Goal: Transaction & Acquisition: Purchase product/service

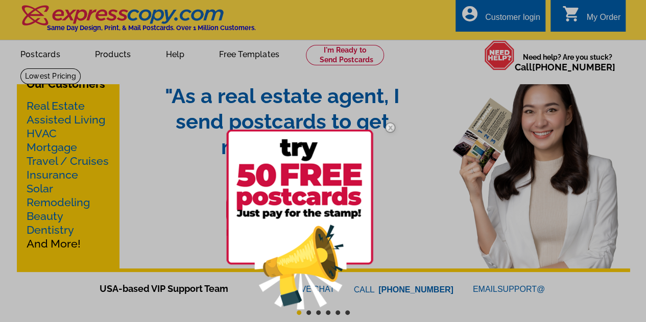
click at [388, 127] on img at bounding box center [390, 128] width 30 height 30
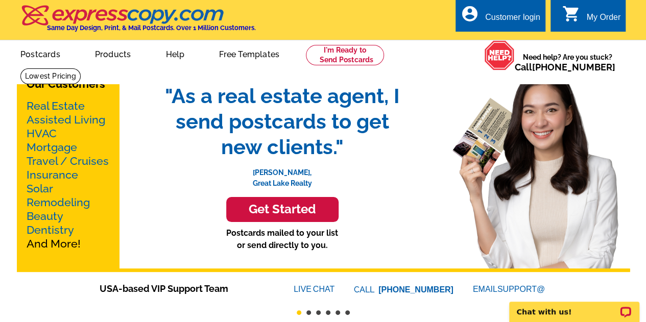
click at [50, 151] on link "Mortgage" at bounding box center [52, 147] width 51 height 13
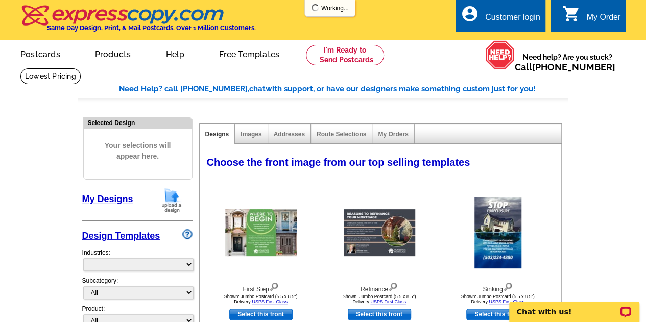
select select "774"
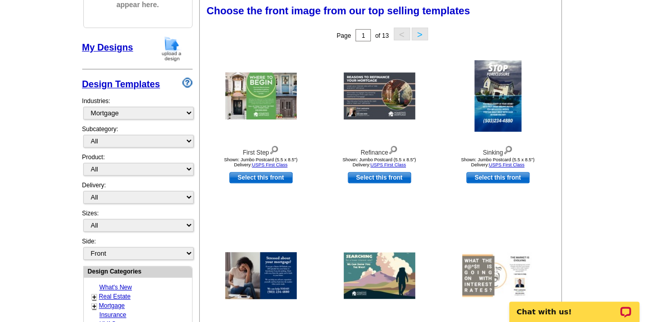
scroll to position [151, 0]
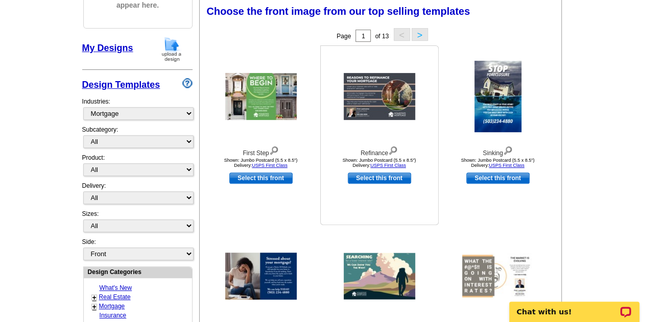
click at [381, 88] on img at bounding box center [379, 96] width 71 height 47
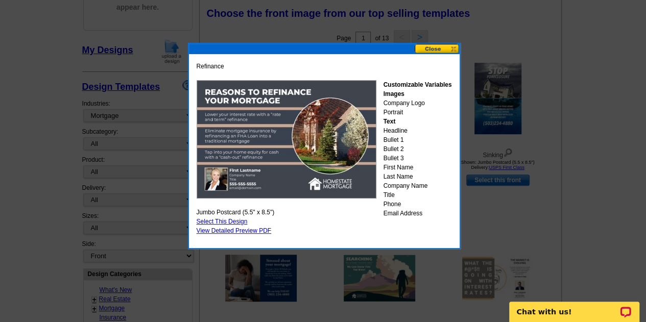
scroll to position [148, 0]
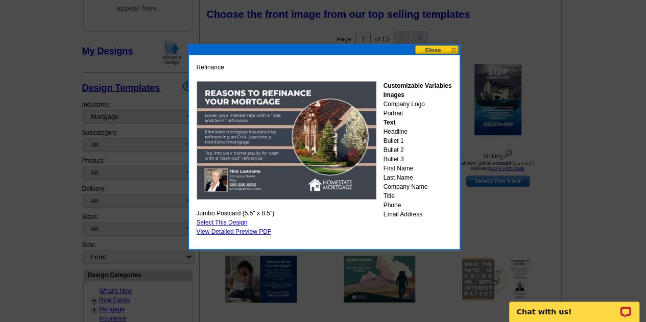
click at [332, 222] on div "Refinance Customizable Variables Images Company Logo Portrait Text Headline Bul…" at bounding box center [324, 149] width 260 height 179
click at [450, 50] on button at bounding box center [437, 50] width 45 height 10
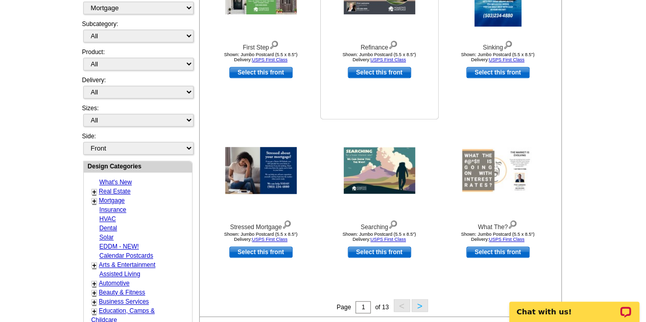
scroll to position [260, 0]
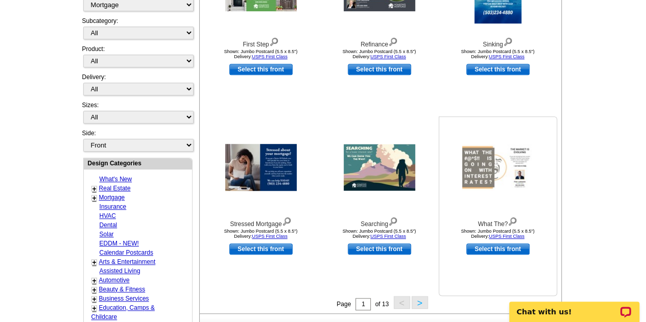
click at [496, 164] on img at bounding box center [497, 167] width 71 height 46
